Goal: Task Accomplishment & Management: Use online tool/utility

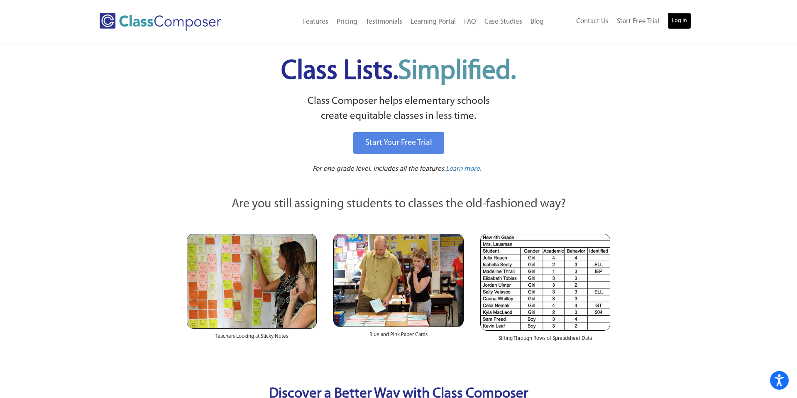
click at [684, 21] on link "Log In" at bounding box center [679, 20] width 24 height 17
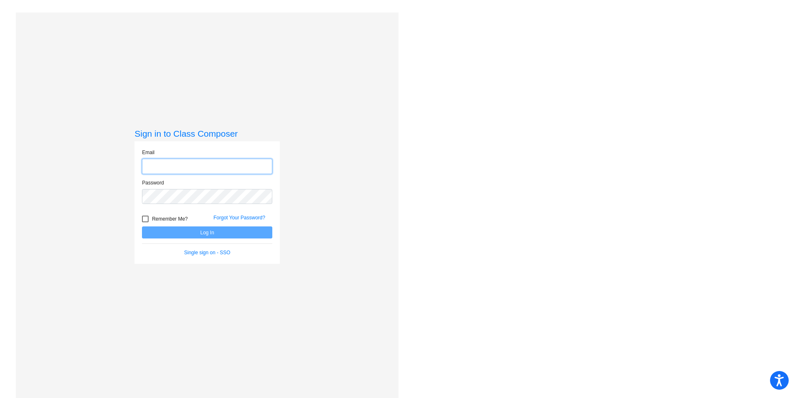
type input "jmackey@lasd.net"
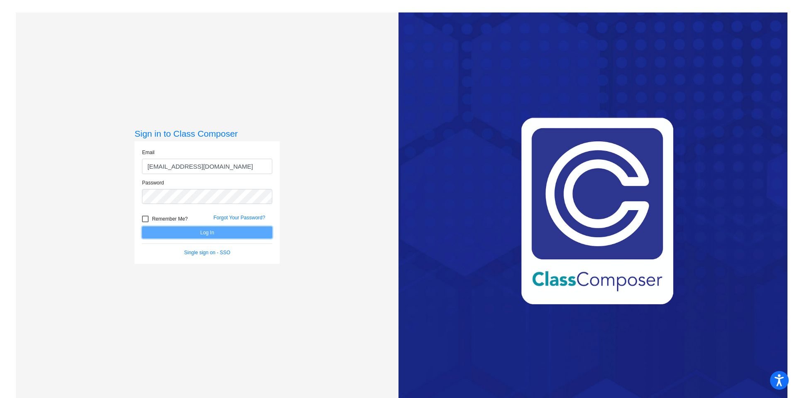
click at [191, 230] on button "Log In" at bounding box center [207, 232] width 130 height 12
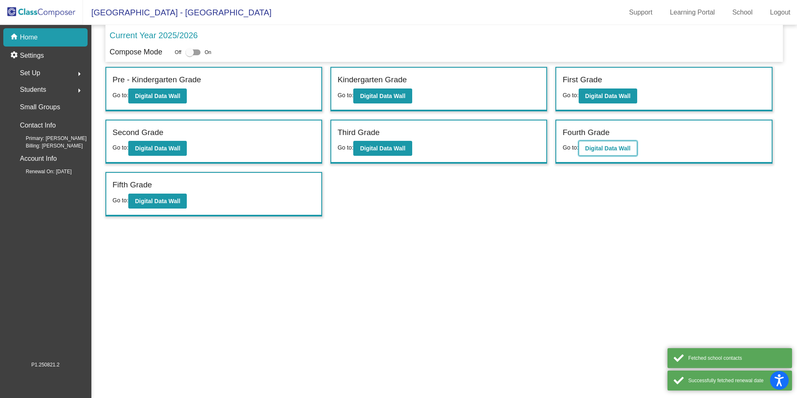
click at [596, 151] on b "Digital Data Wall" at bounding box center [607, 148] width 45 height 7
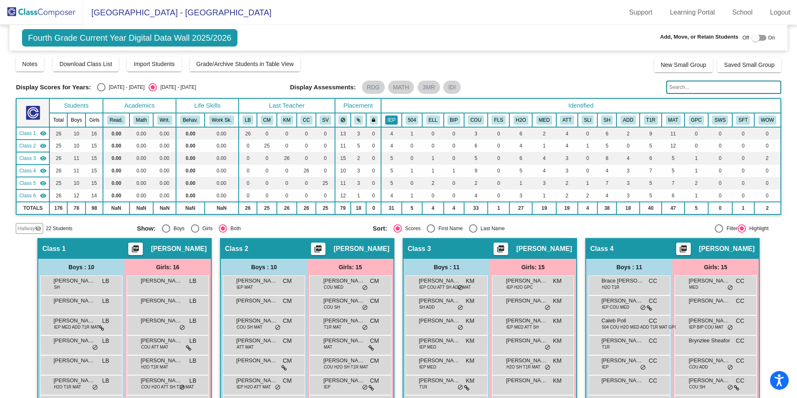
click at [392, 119] on button "IEP" at bounding box center [391, 119] width 13 height 9
